Goal: Information Seeking & Learning: Learn about a topic

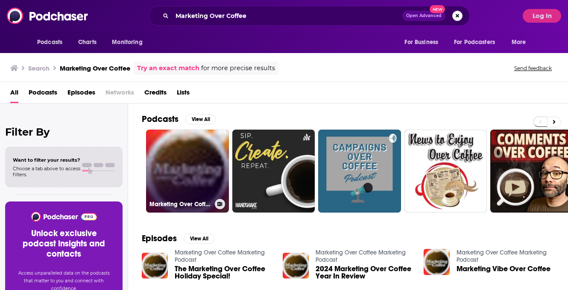
click at [199, 159] on link "Marketing Over Coffee Marketing Podcast" at bounding box center [187, 170] width 83 height 83
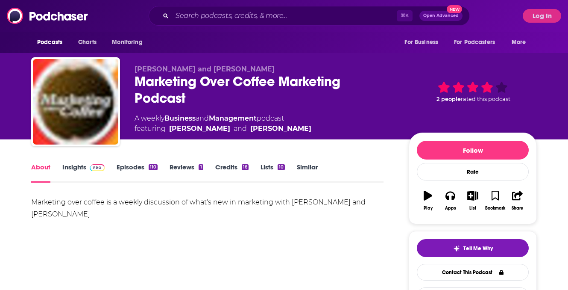
click at [78, 176] on link "Insights" at bounding box center [83, 173] width 42 height 20
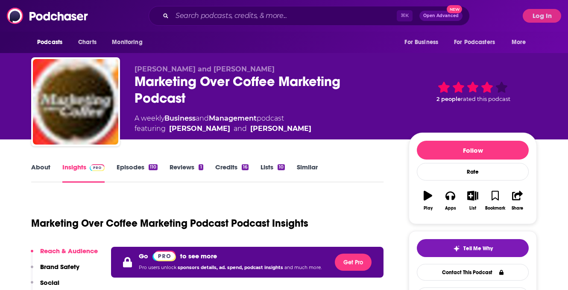
scroll to position [116, 0]
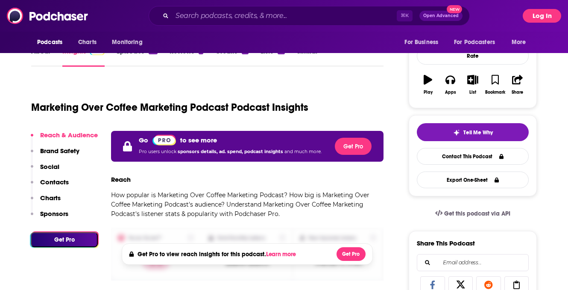
click at [544, 18] on button "Log In" at bounding box center [542, 16] width 38 height 14
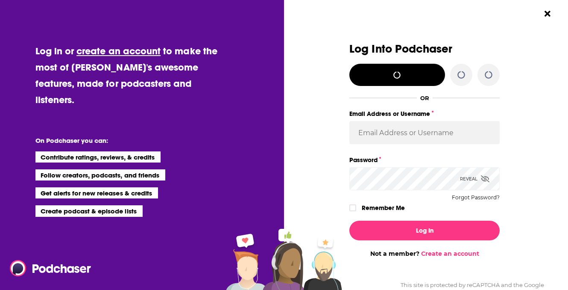
scroll to position [0, 0]
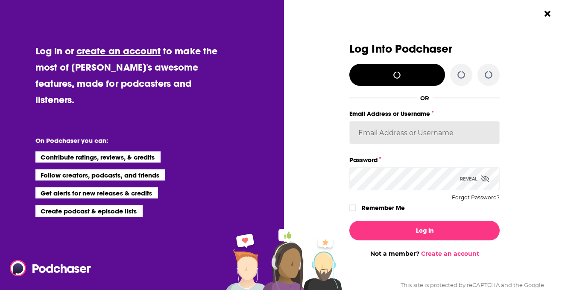
type input "[EMAIL_ADDRESS][DOMAIN_NAME]"
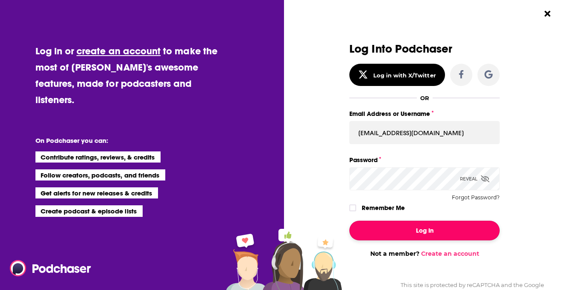
click at [384, 236] on button "Log In" at bounding box center [424, 230] width 150 height 20
